Goal: Information Seeking & Learning: Check status

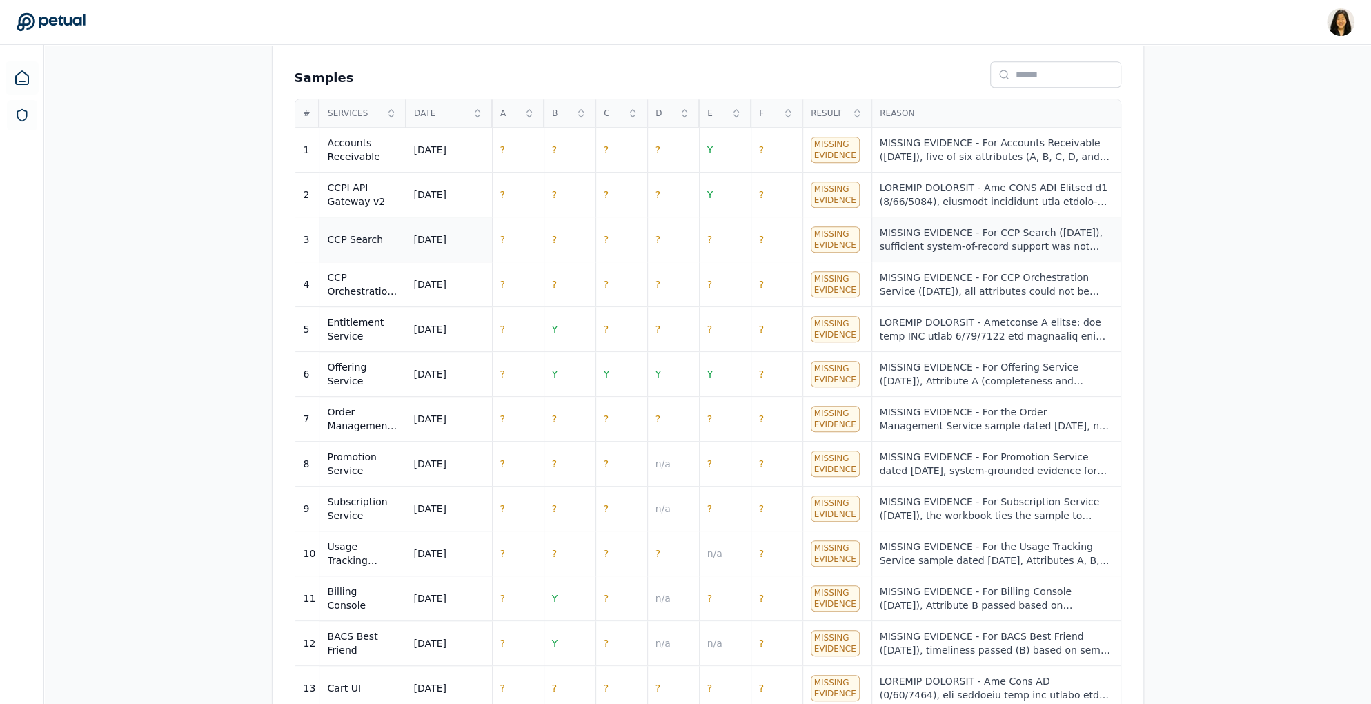
scroll to position [591, 0]
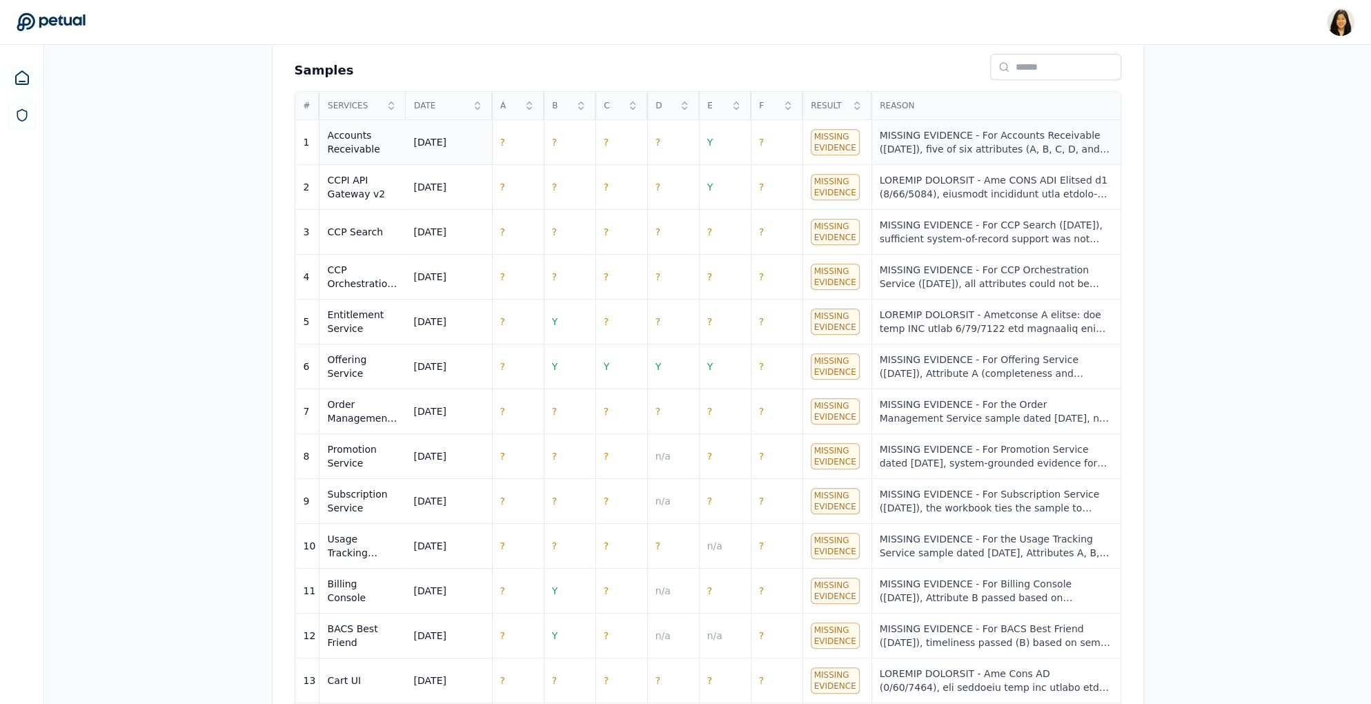
click at [962, 155] on td "MISSING EVIDENCE - For Accounts Receivable ([DATE]), five of six attributes (A,…" at bounding box center [996, 142] width 249 height 45
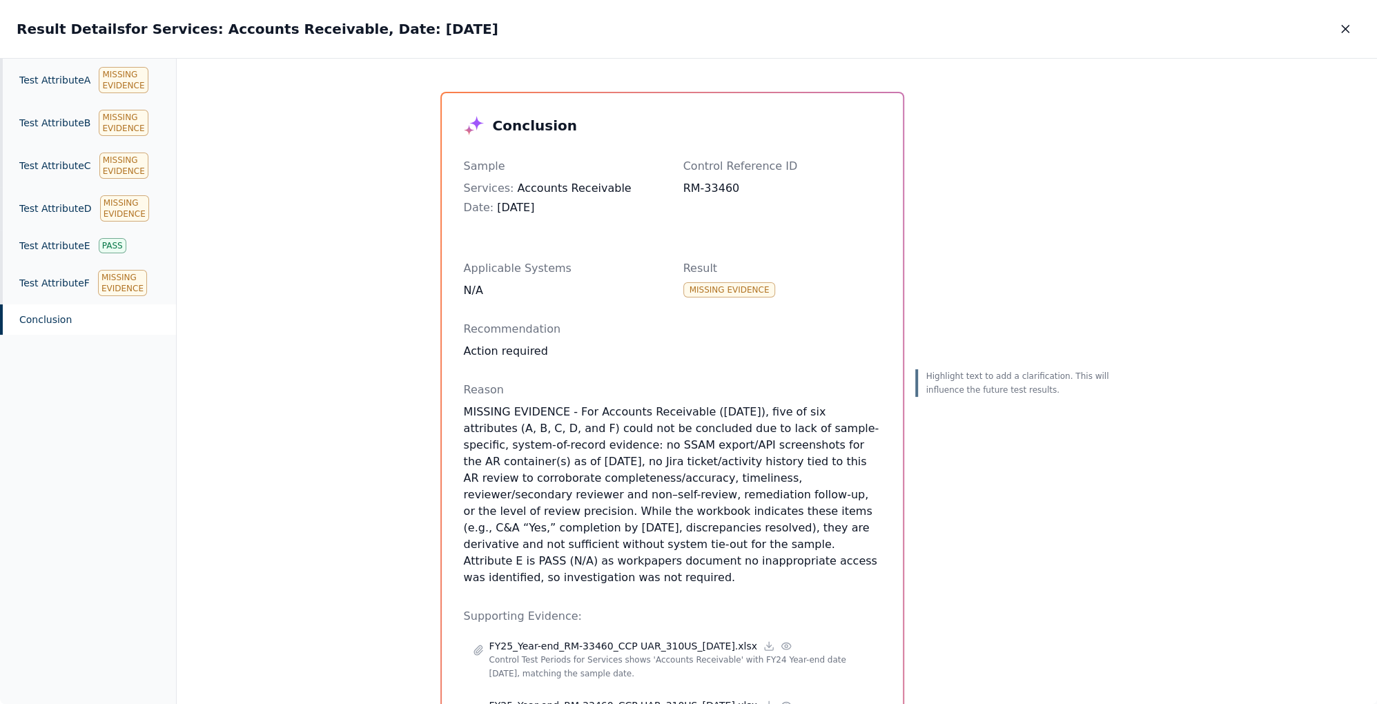
click at [1337, 30] on button "button" at bounding box center [1345, 29] width 30 height 25
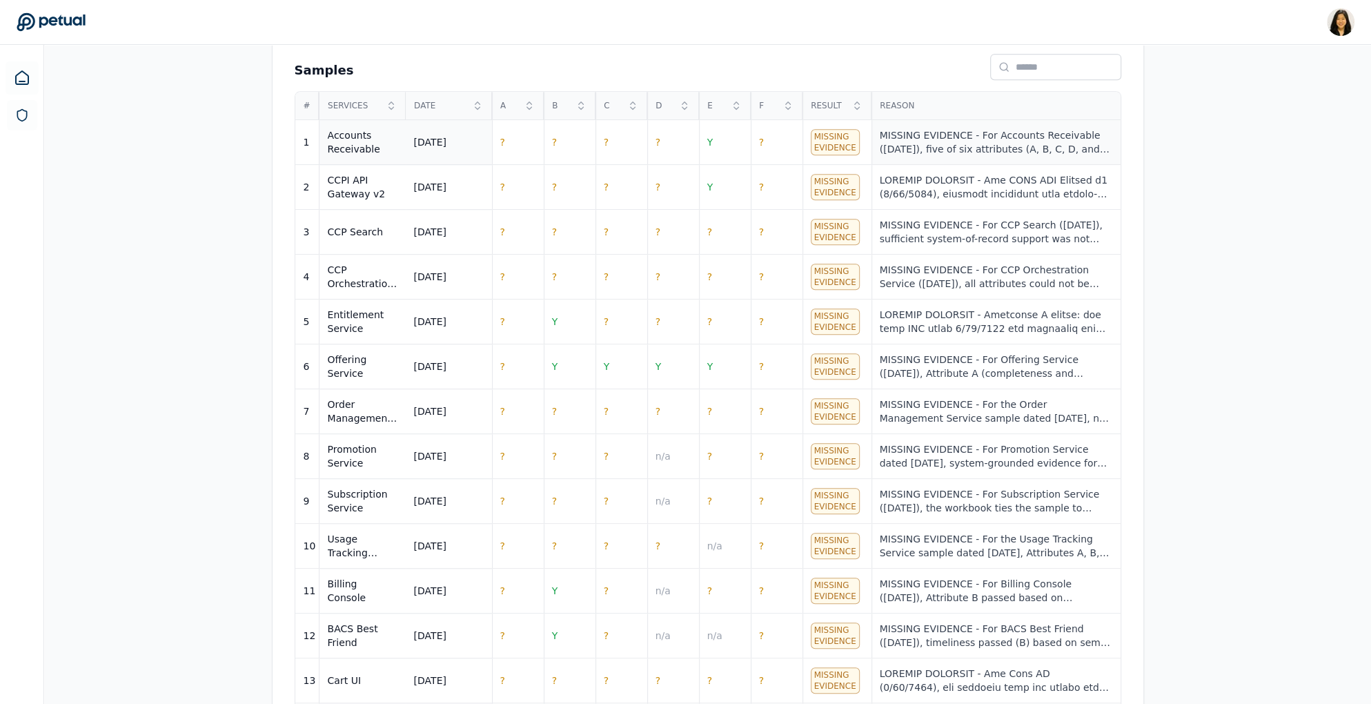
click at [975, 138] on div "MISSING EVIDENCE - For Accounts Receivable ([DATE]), five of six attributes (A,…" at bounding box center [996, 142] width 233 height 28
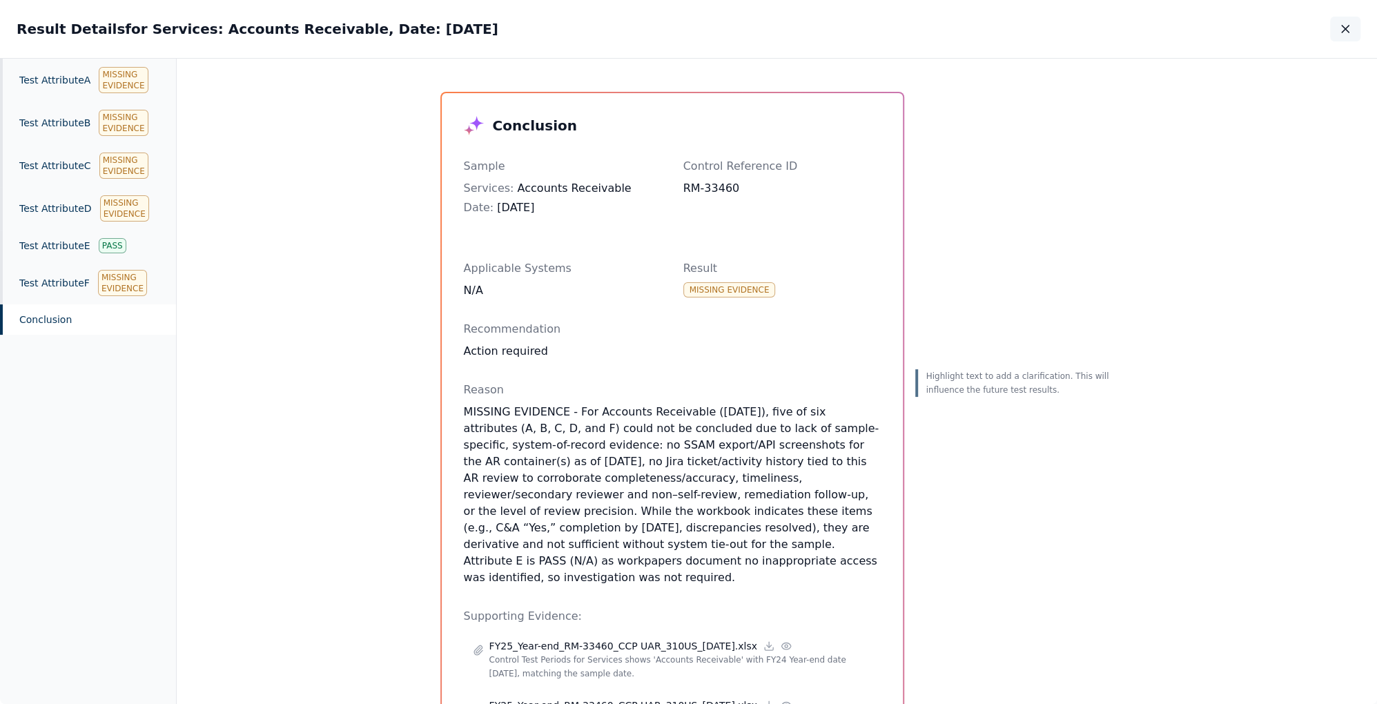
click at [1341, 21] on button "button" at bounding box center [1345, 29] width 30 height 25
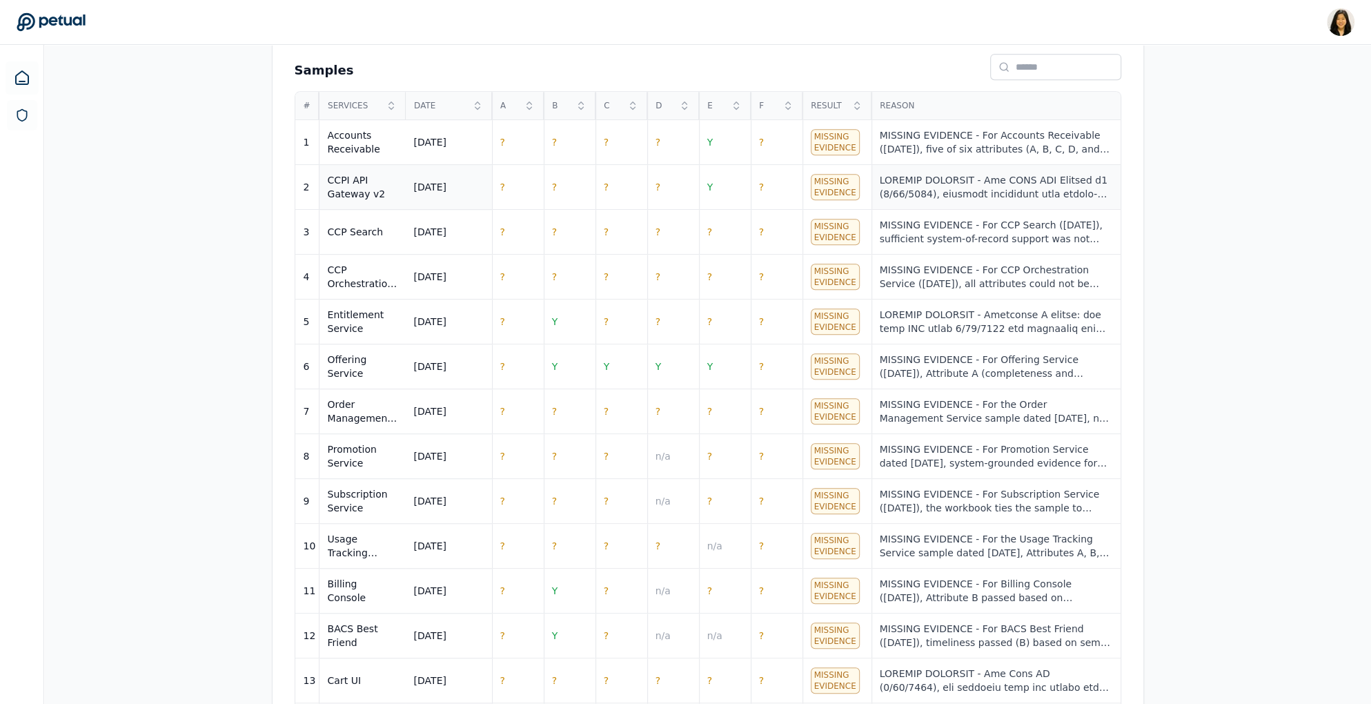
click at [1019, 191] on div at bounding box center [996, 187] width 233 height 28
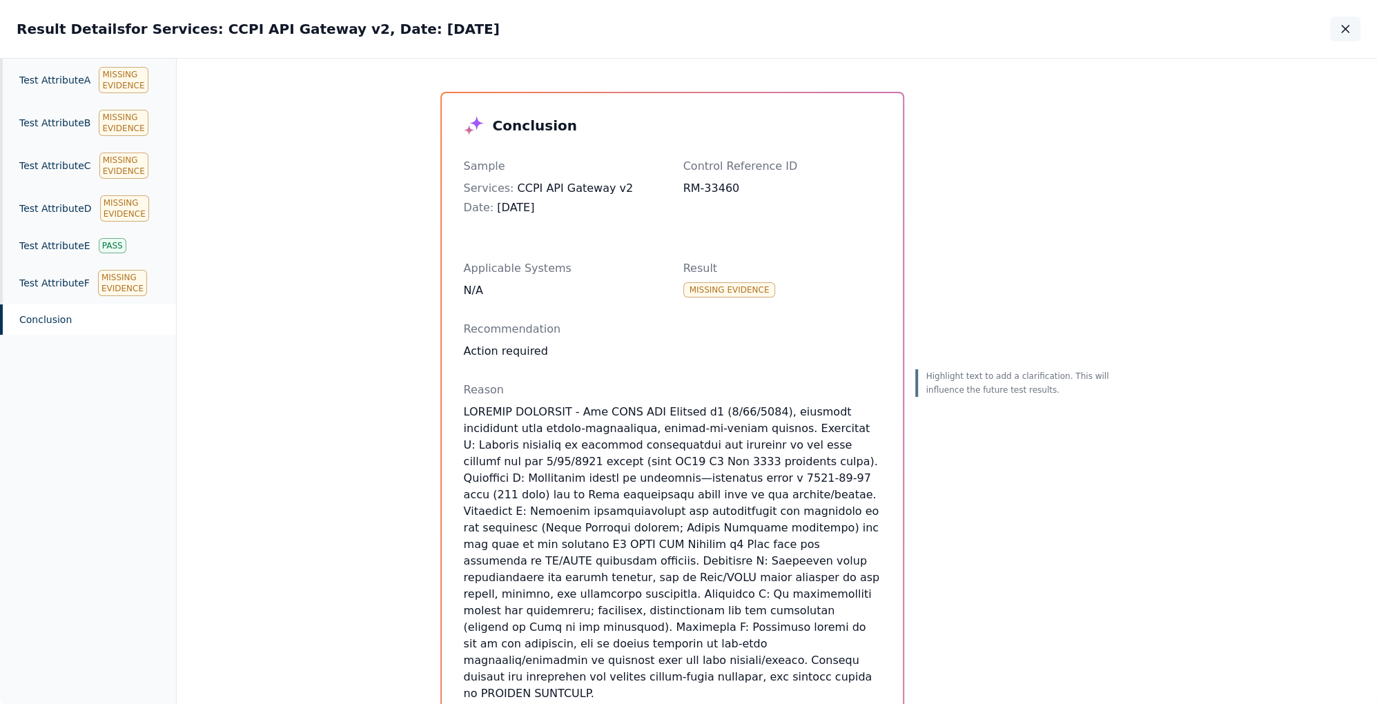
click at [1347, 37] on button "button" at bounding box center [1345, 29] width 30 height 25
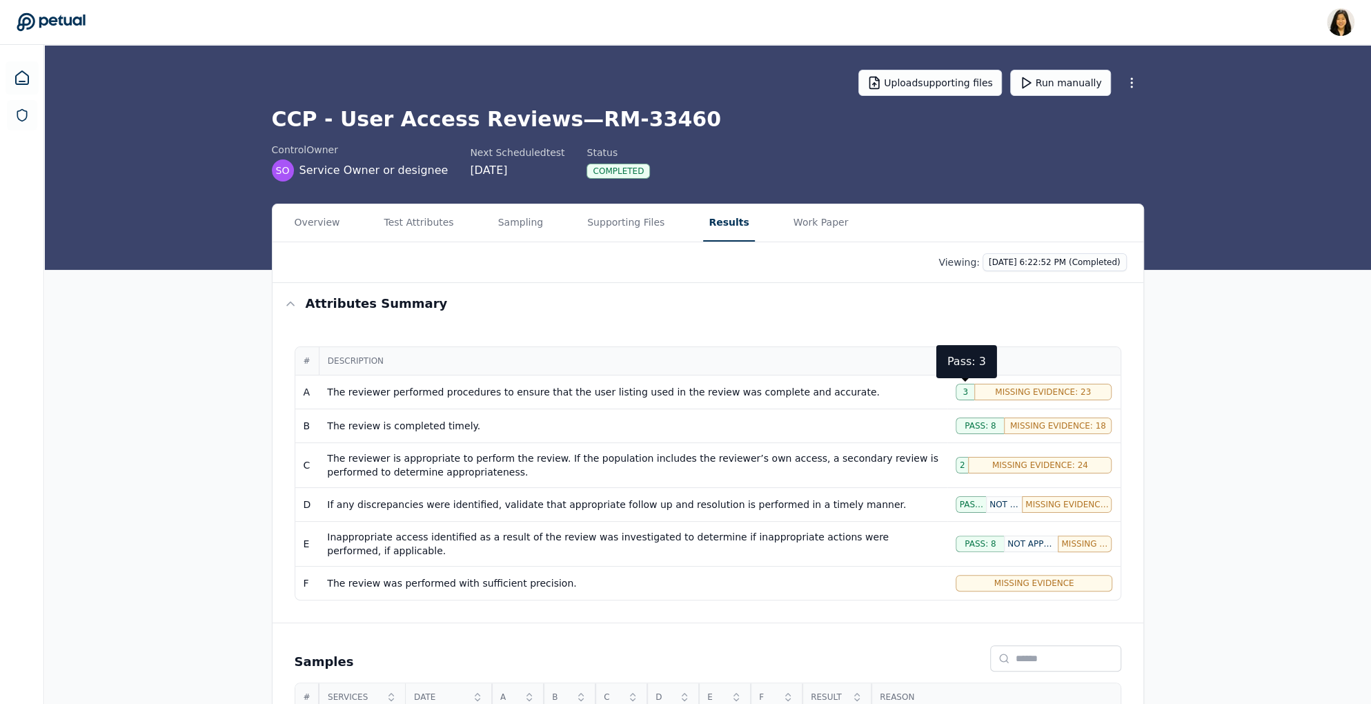
click at [967, 391] on span "3" at bounding box center [966, 391] width 6 height 11
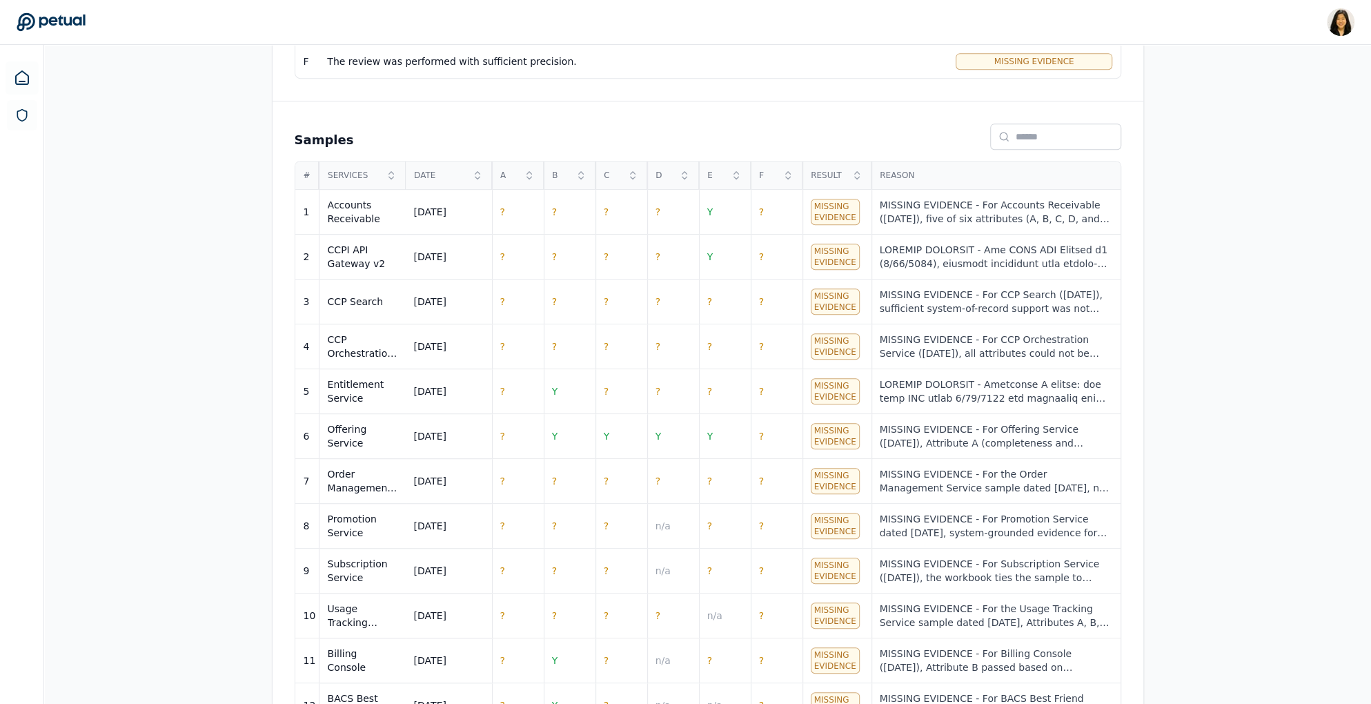
scroll to position [544, 0]
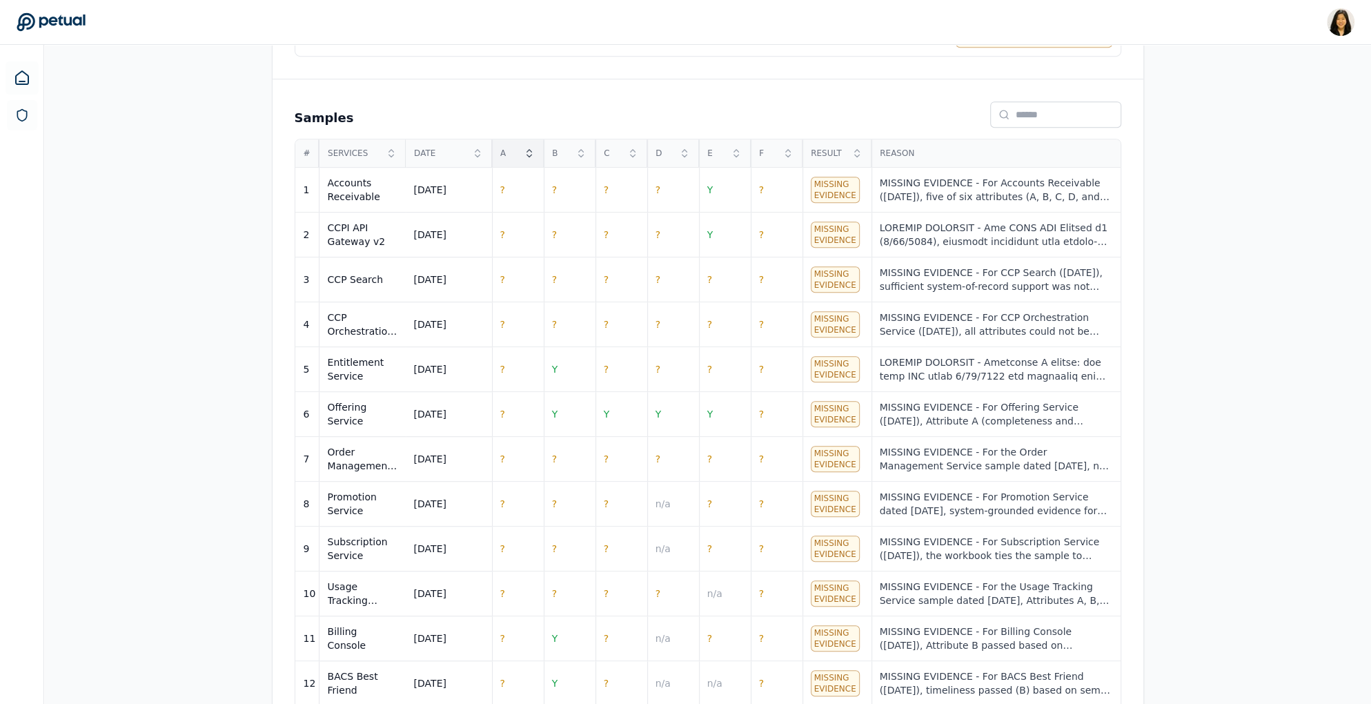
click at [520, 141] on div "A" at bounding box center [517, 153] width 51 height 28
click at [521, 150] on div "A" at bounding box center [517, 153] width 51 height 28
click at [513, 189] on td "Y" at bounding box center [518, 190] width 52 height 45
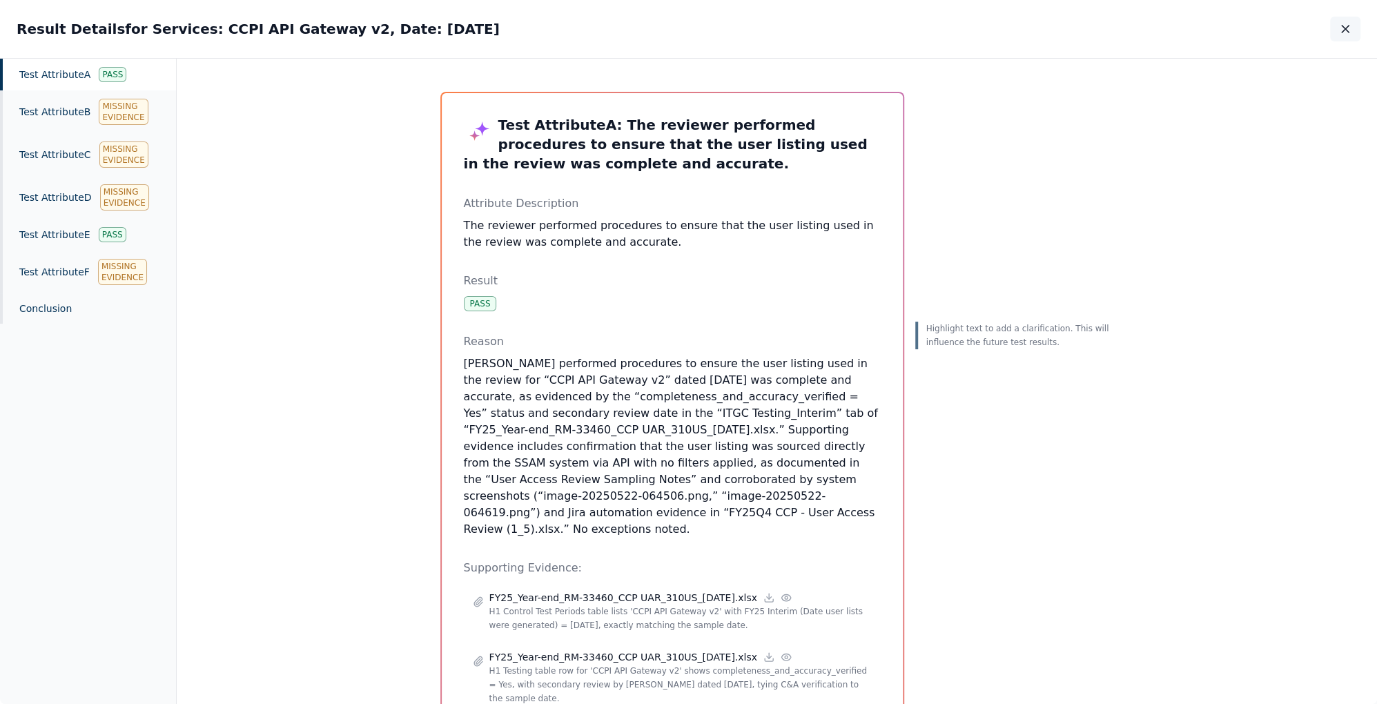
click at [1348, 31] on icon "button" at bounding box center [1344, 29] width 7 height 7
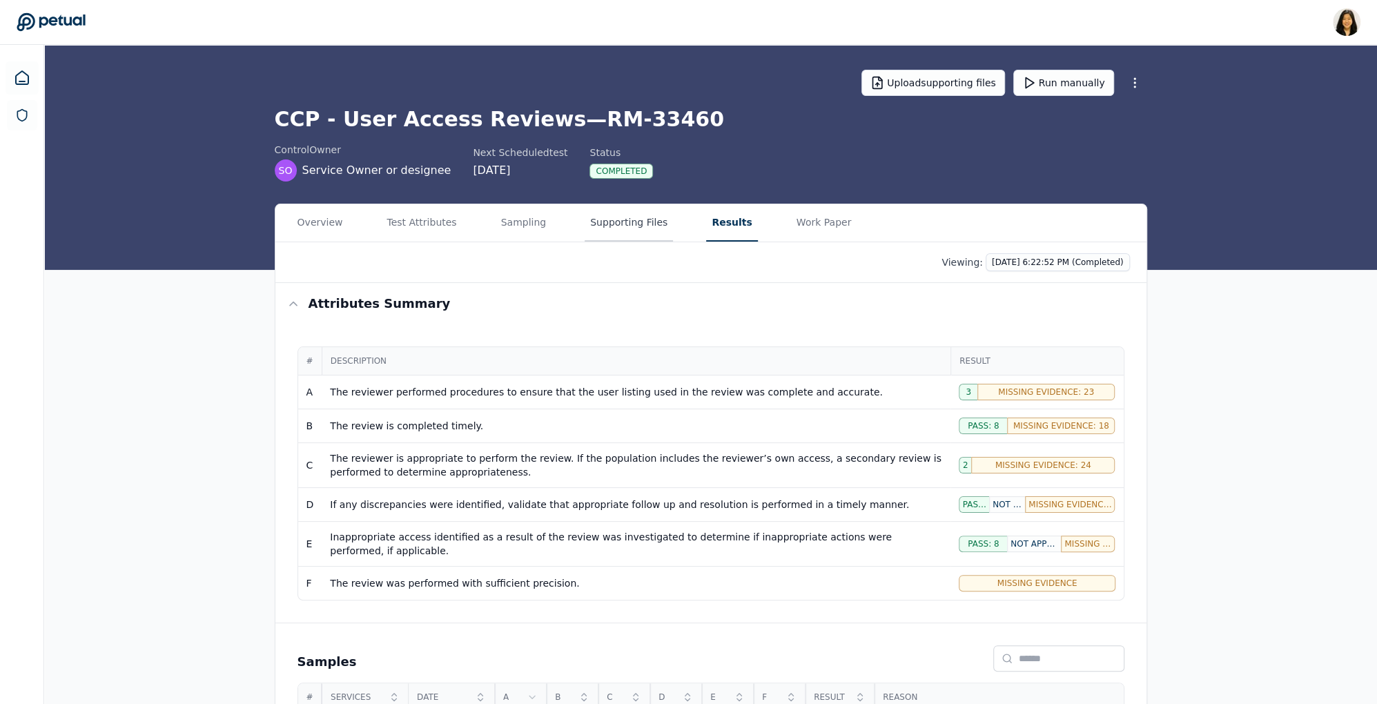
click at [600, 217] on button "Supporting Files" at bounding box center [628, 222] width 88 height 37
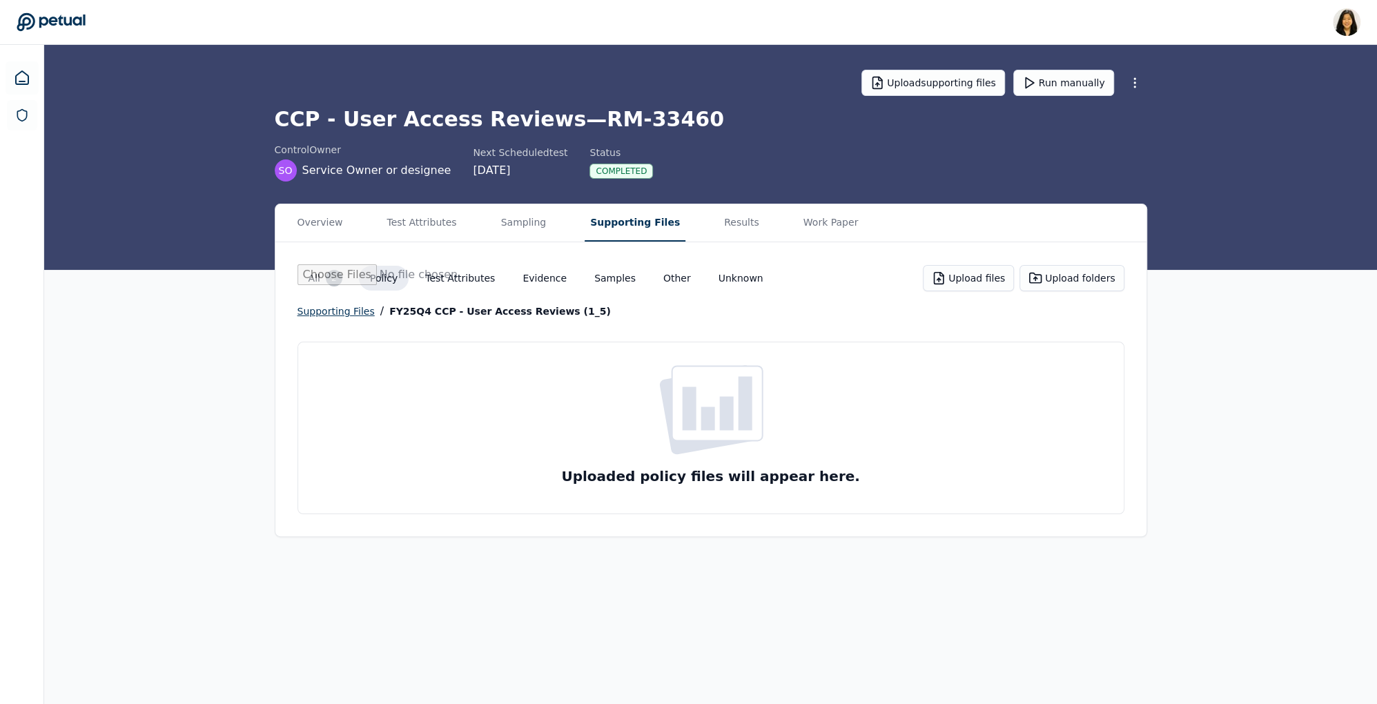
click at [339, 310] on div "supporting files" at bounding box center [335, 311] width 77 height 17
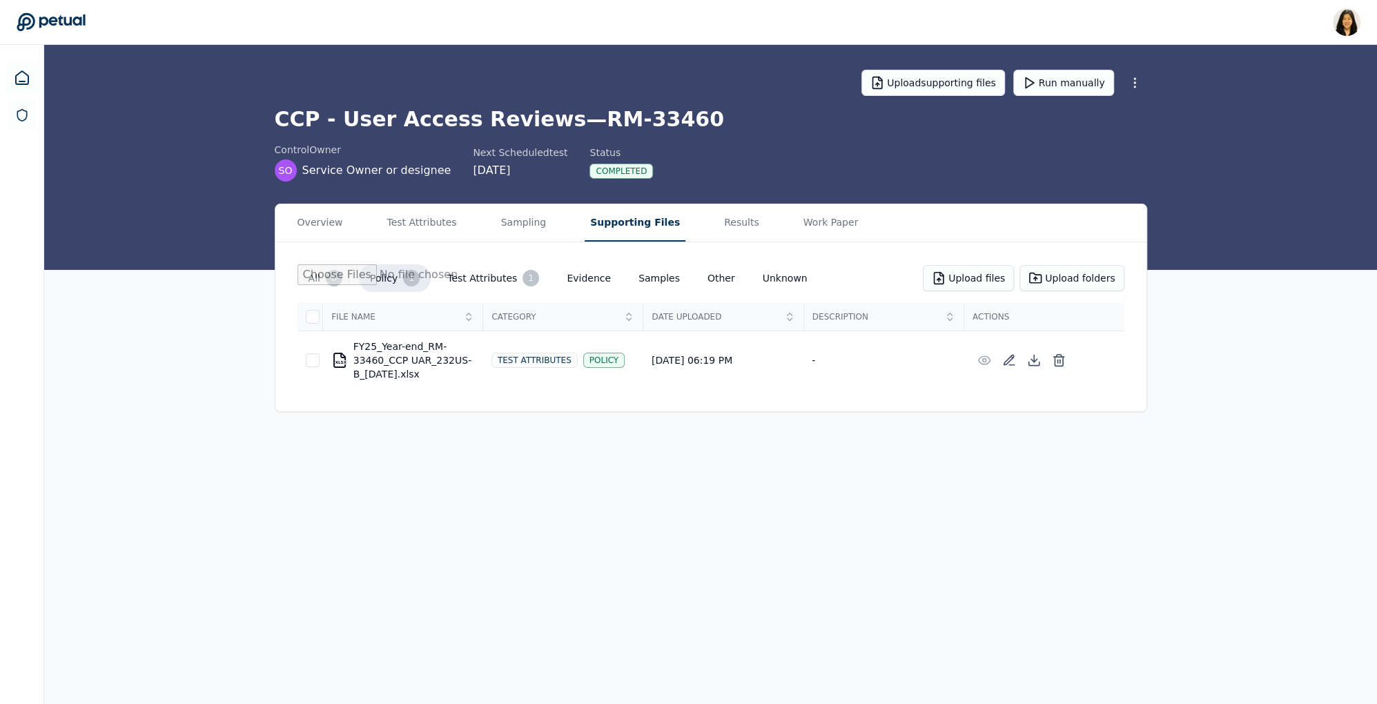
click at [306, 277] on button "All 6" at bounding box center [325, 278] width 56 height 28
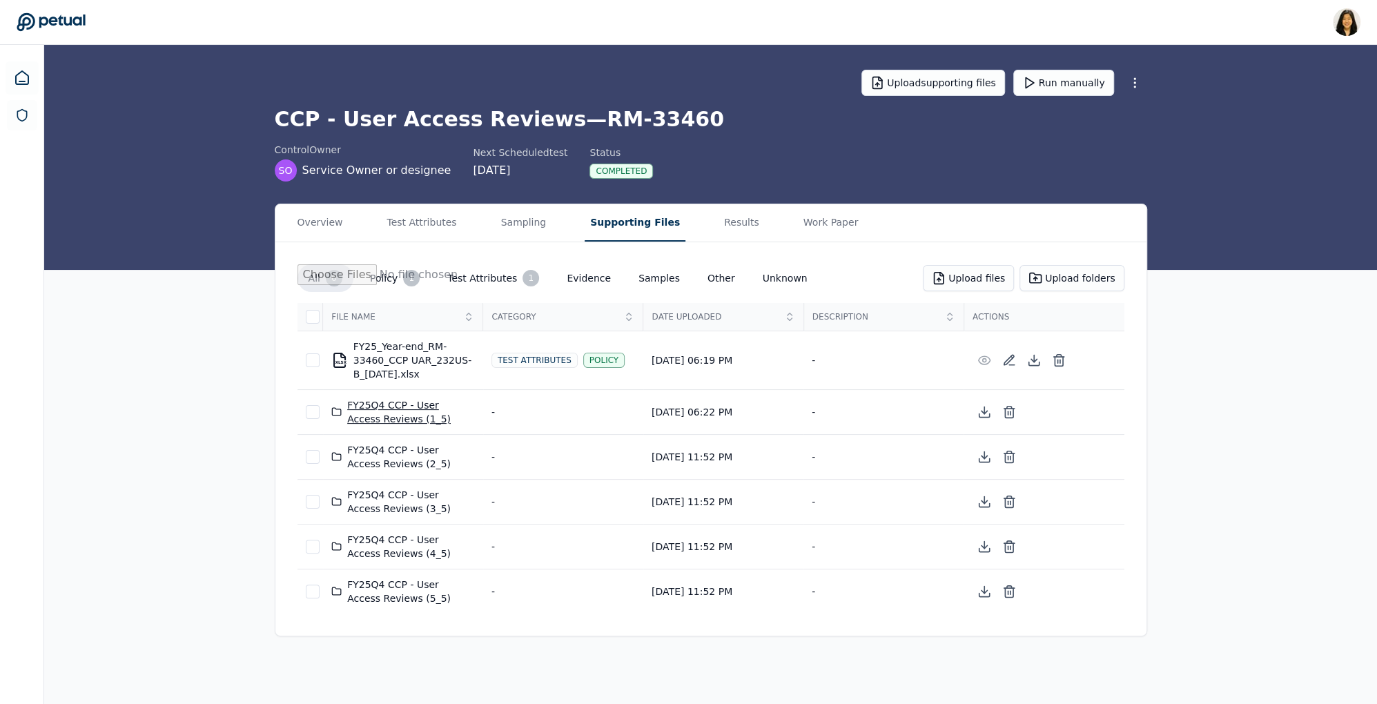
click at [413, 416] on div "FY25Q4 CCP - User Access Reviews (1_5)" at bounding box center [403, 412] width 144 height 28
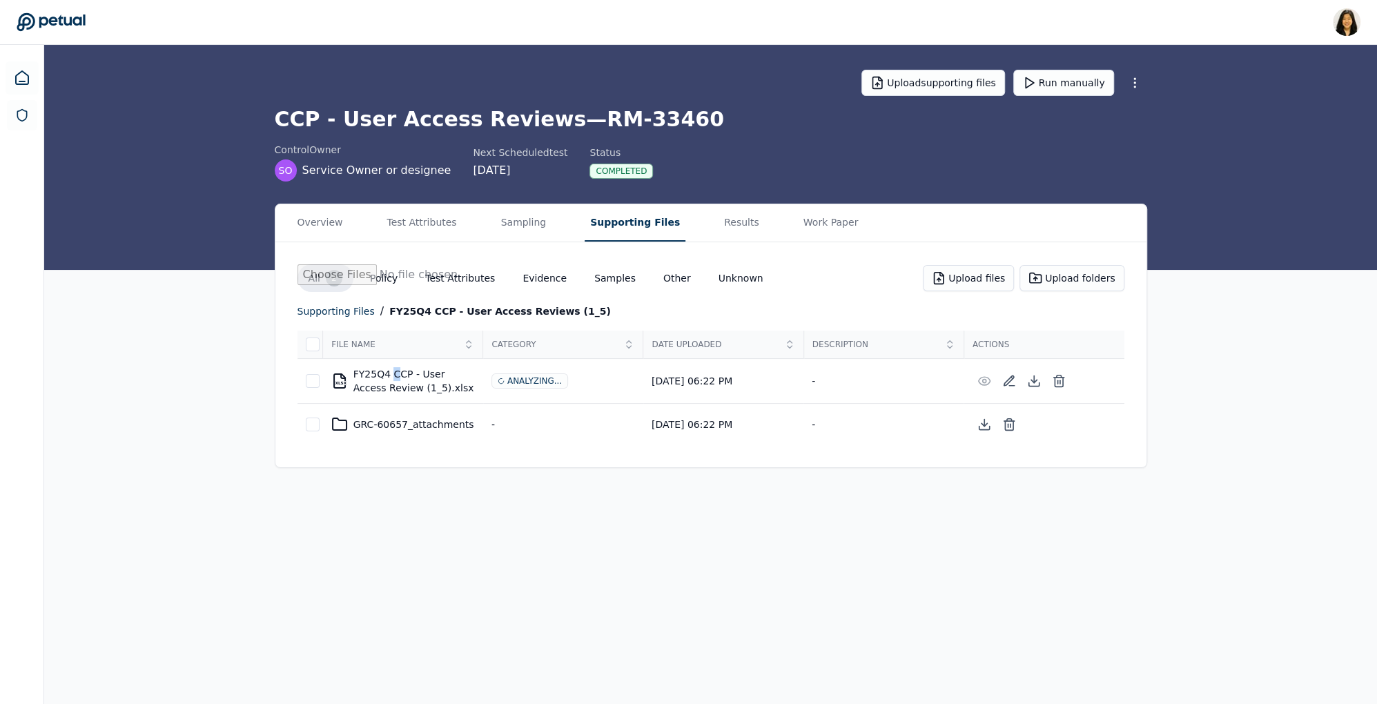
click at [395, 374] on div "XLSX FY25Q4 CCP - User Access Review (1_5).xlsx" at bounding box center [403, 381] width 144 height 28
click at [1040, 380] on icon at bounding box center [1034, 381] width 14 height 14
click at [322, 308] on div "supporting files" at bounding box center [335, 311] width 77 height 17
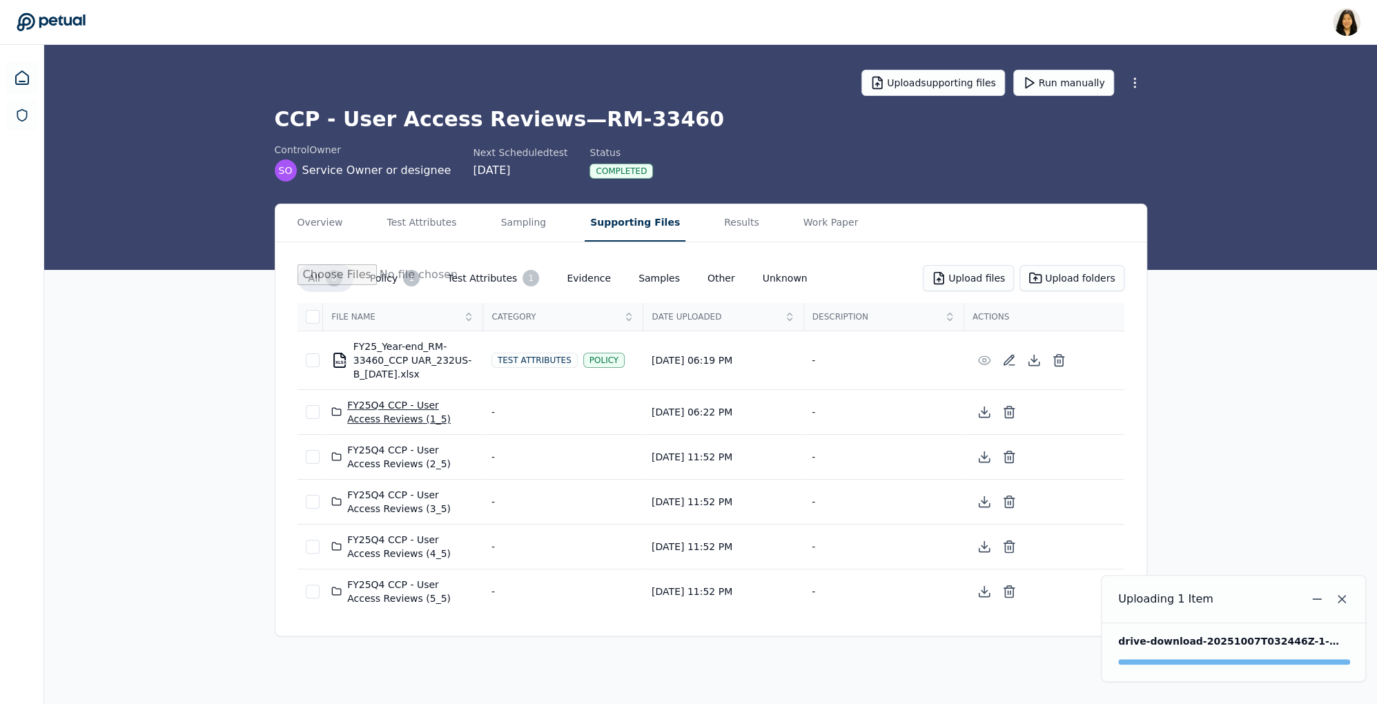
click at [400, 406] on div "FY25Q4 CCP - User Access Reviews (1_5)" at bounding box center [403, 412] width 144 height 28
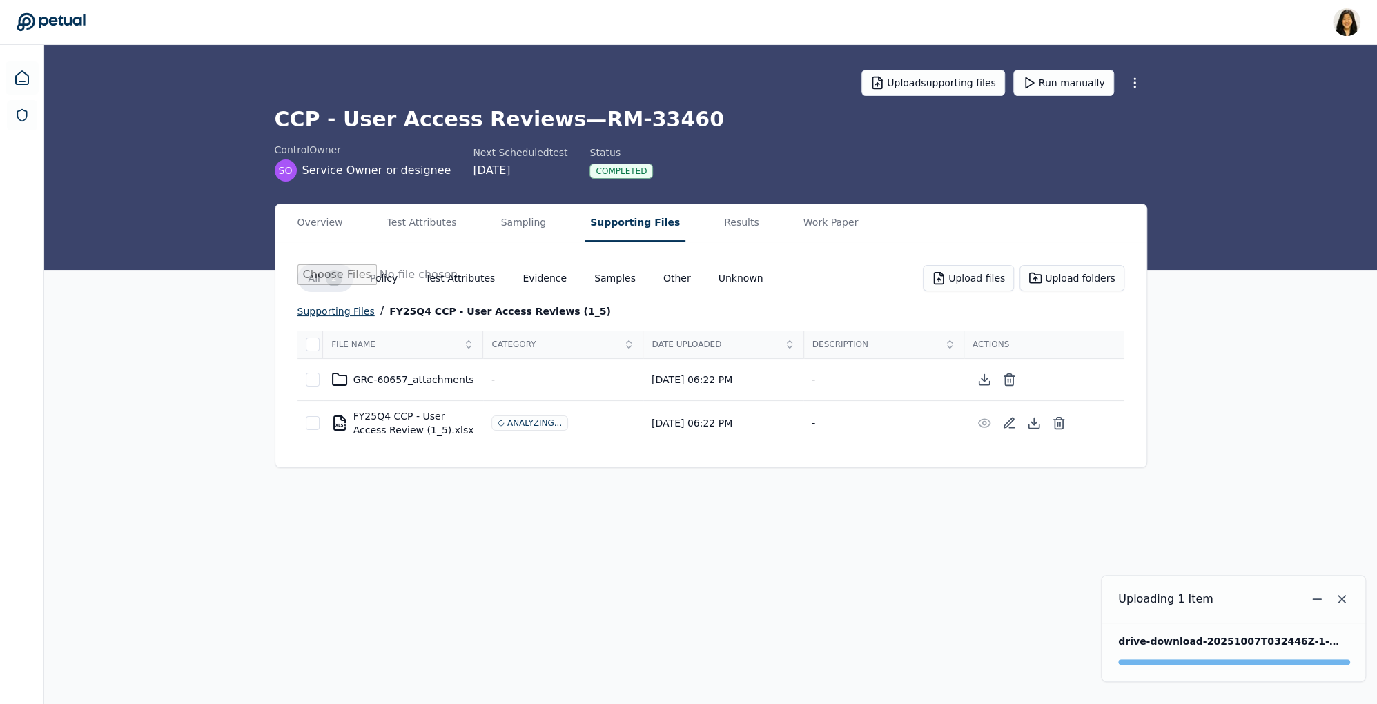
click at [335, 310] on div "supporting files" at bounding box center [335, 311] width 77 height 17
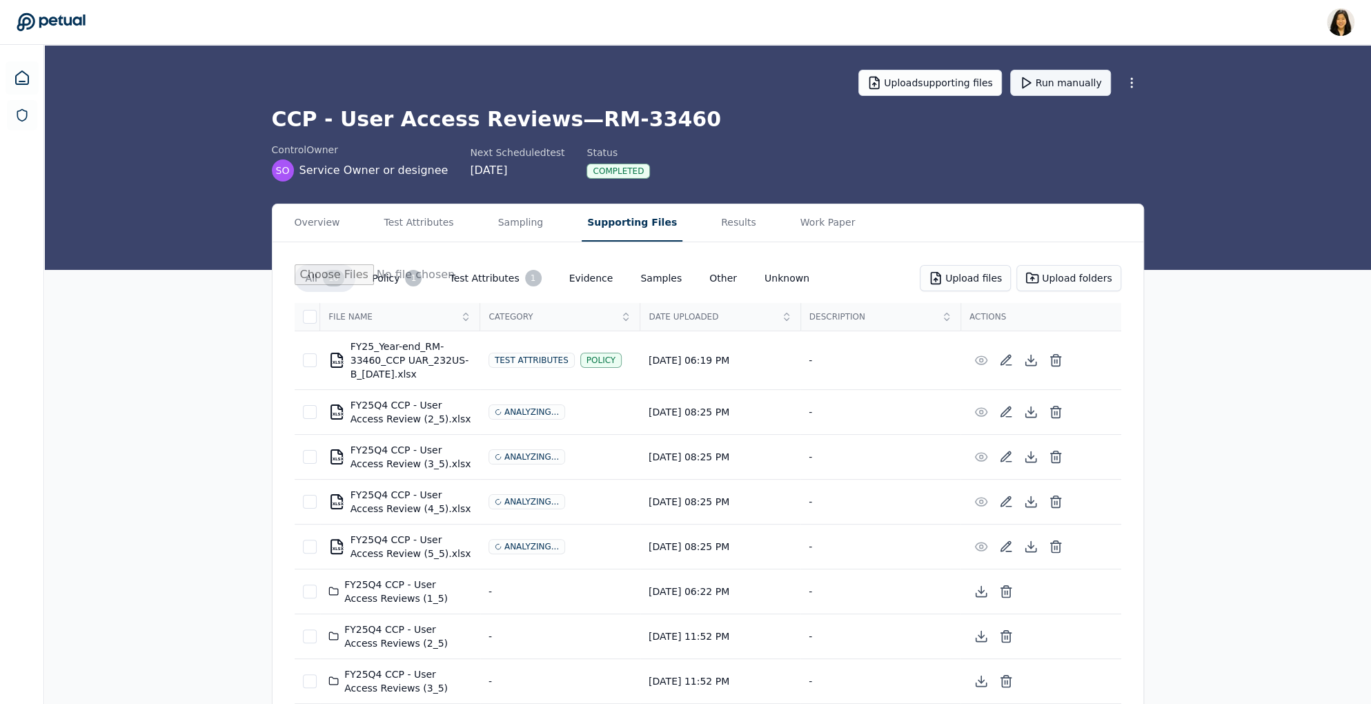
click at [1065, 86] on button "Run manually" at bounding box center [1060, 83] width 101 height 26
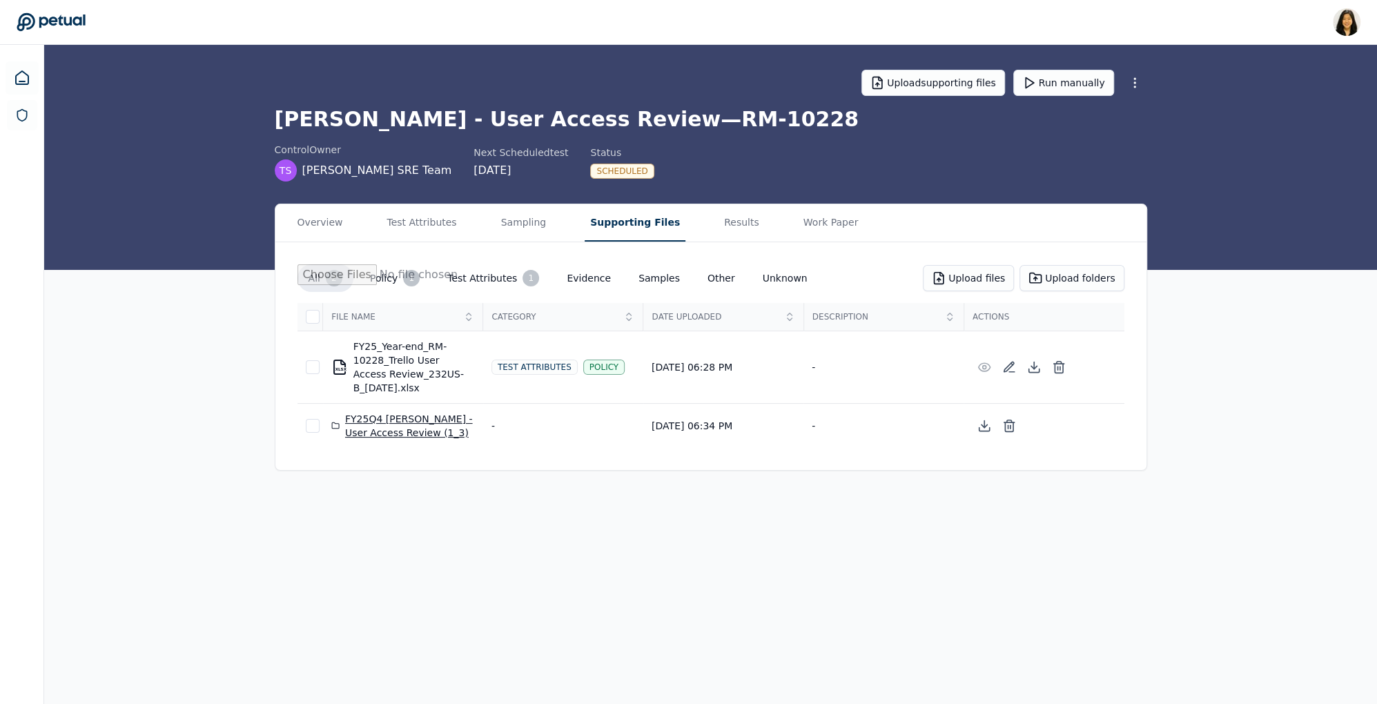
click at [406, 424] on div "FY25Q4 Trello - User Access Review (1_3)" at bounding box center [403, 426] width 144 height 28
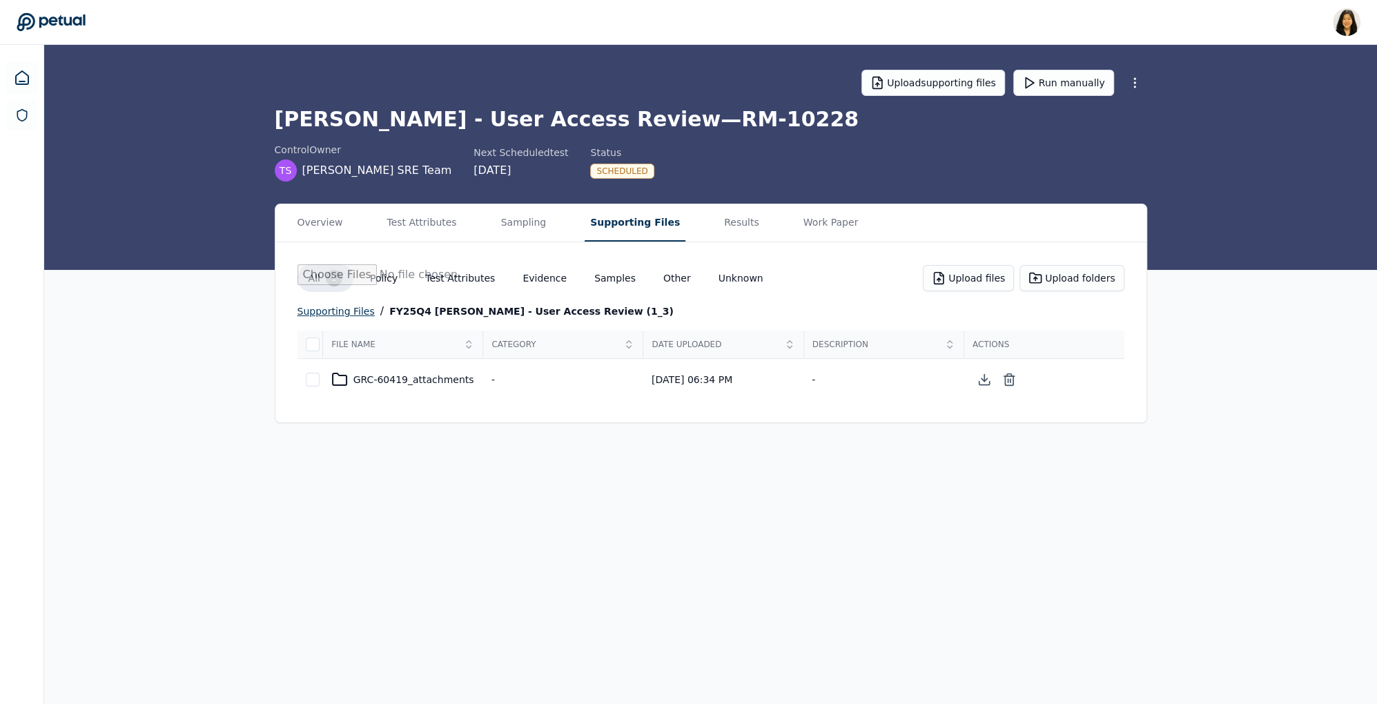
click at [345, 308] on div "supporting files" at bounding box center [335, 311] width 77 height 17
